Goal: Use online tool/utility: Utilize a website feature to perform a specific function

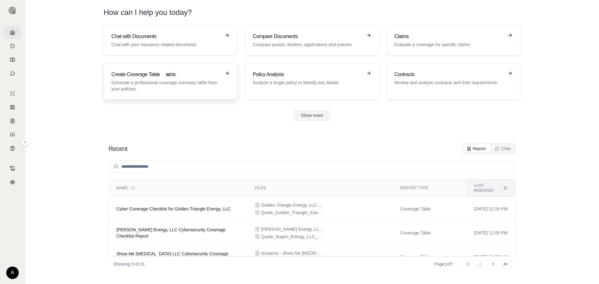
click at [171, 76] on span "BETA" at bounding box center [170, 74] width 17 height 7
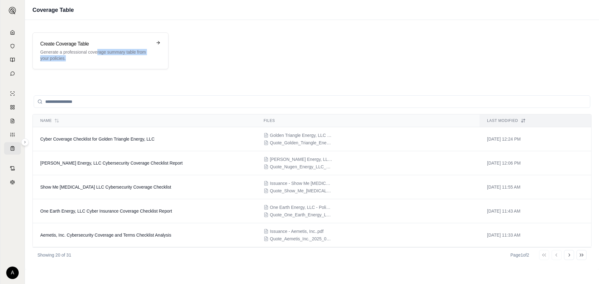
drag, startPoint x: 96, startPoint y: 53, endPoint x: 226, endPoint y: 54, distance: 129.7
click at [226, 54] on div "Create Coverage Table Generate a professional coverage summary table from your …" at bounding box center [311, 50] width 559 height 37
click at [239, 57] on div "Create Coverage Table Generate a professional coverage summary table from your …" at bounding box center [311, 50] width 559 height 37
click at [9, 28] on link at bounding box center [12, 32] width 17 height 12
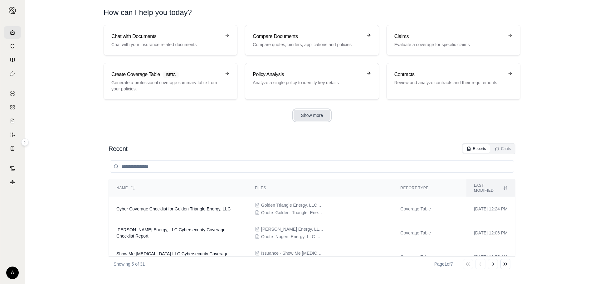
click at [324, 115] on button "Show more" at bounding box center [311, 115] width 37 height 11
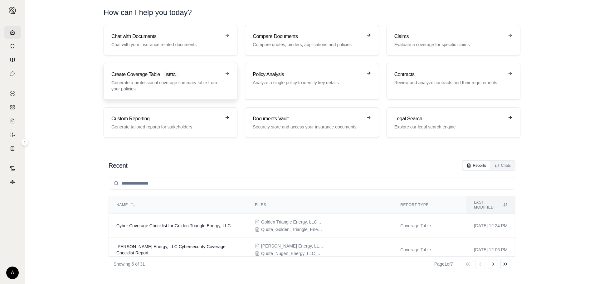
click at [171, 88] on p "Generate a professional coverage summary table from your policies." at bounding box center [165, 86] width 109 height 12
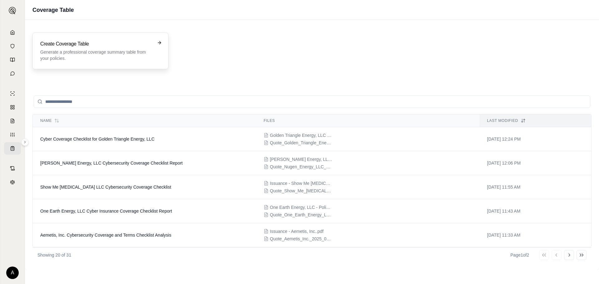
click at [120, 54] on p "Generate a professional coverage summary table from your policies." at bounding box center [96, 55] width 112 height 12
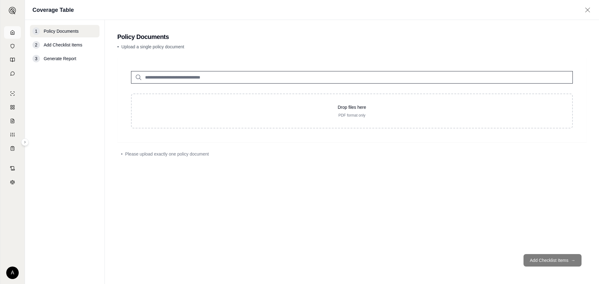
click at [10, 33] on icon at bounding box center [12, 32] width 5 height 5
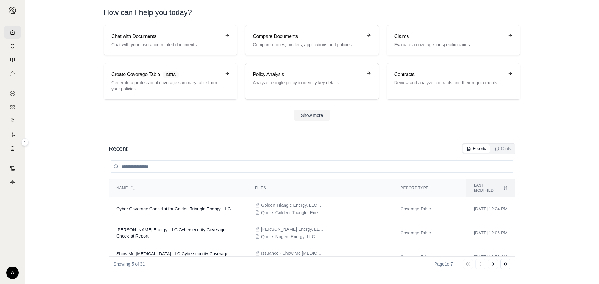
click at [234, 145] on div "Recent Reports Chats" at bounding box center [311, 148] width 407 height 11
click at [313, 116] on button "Show more" at bounding box center [311, 115] width 37 height 11
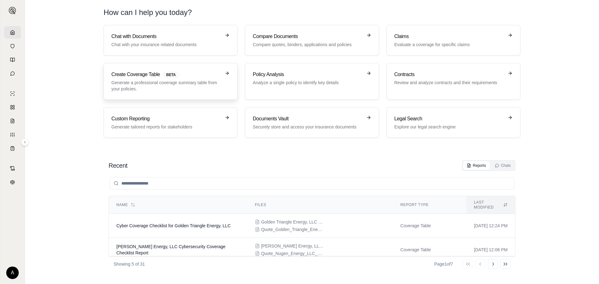
click at [168, 78] on span "BETA" at bounding box center [170, 74] width 17 height 7
